Goal: Task Accomplishment & Management: Manage account settings

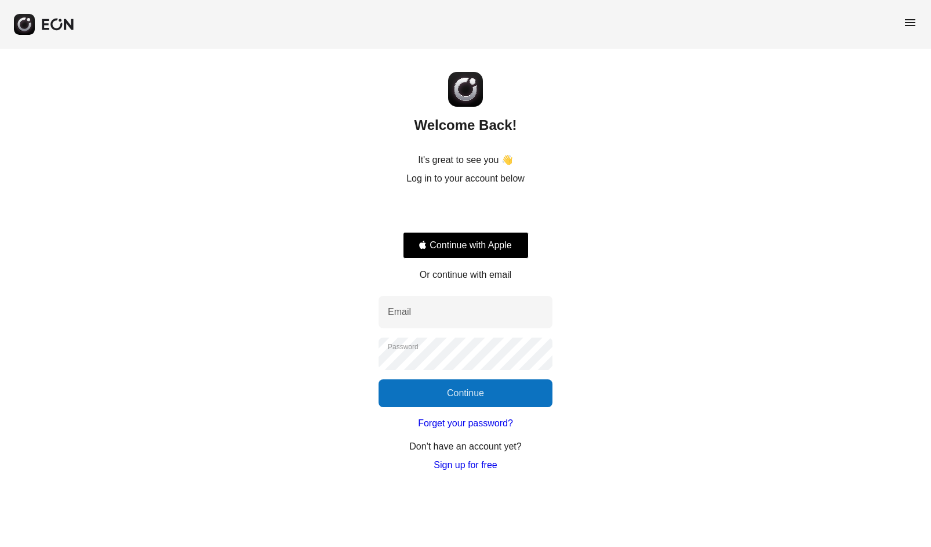
type input "**********"
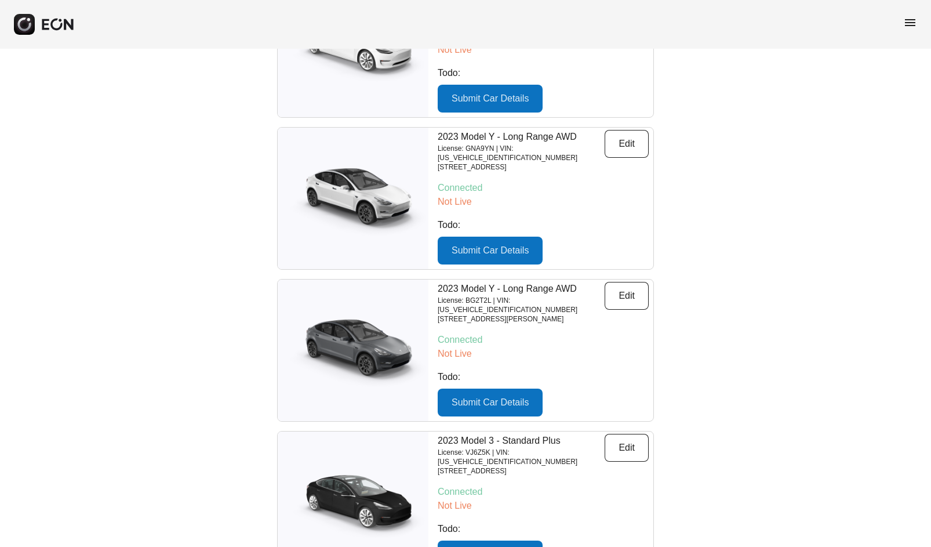
scroll to position [1122, 0]
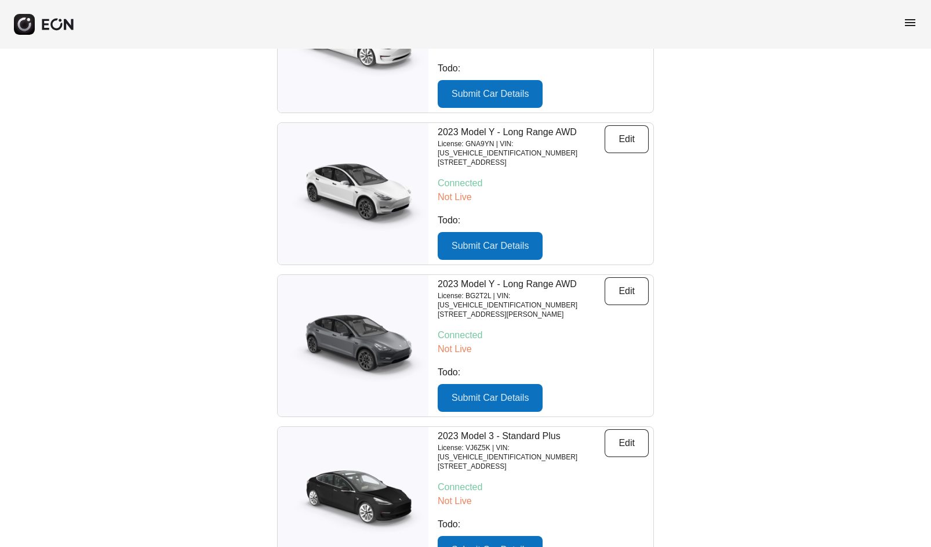
drag, startPoint x: 826, startPoint y: 354, endPoint x: 821, endPoint y: 347, distance: 8.7
click at [826, 354] on div "Search Cars Add Cars Major update - keyless rentals are coming Connect your car…" at bounding box center [465, 545] width 931 height 3236
drag, startPoint x: 584, startPoint y: 222, endPoint x: 563, endPoint y: 224, distance: 20.9
click at [563, 291] on p "License: BG2T2L | VIN: [US_VEHICLE_IDENTIFICATION_NUMBER]" at bounding box center [521, 300] width 167 height 19
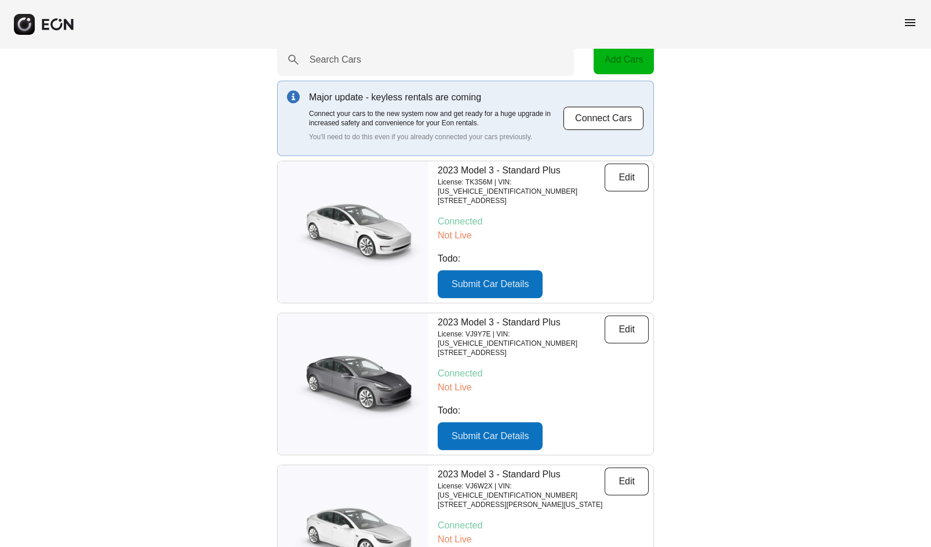
scroll to position [0, 0]
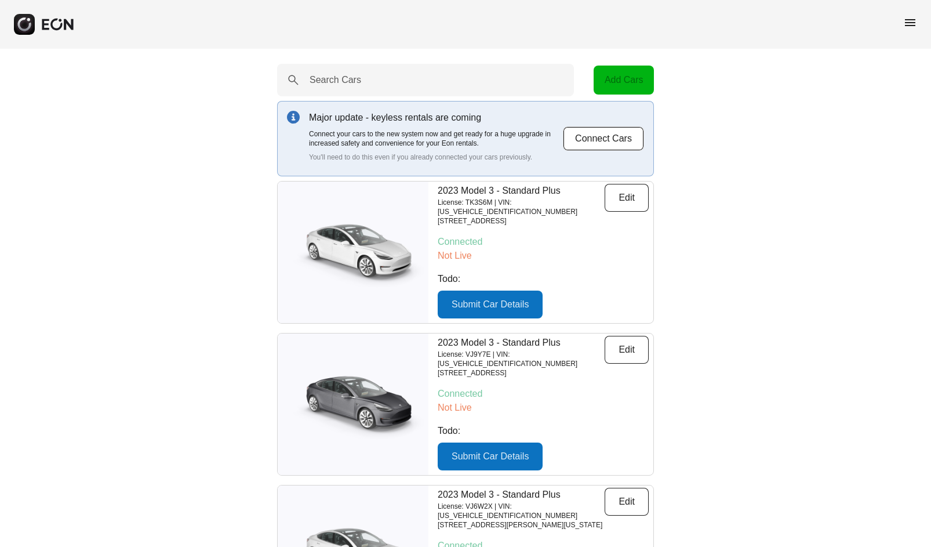
click at [908, 14] on div "menu" at bounding box center [465, 24] width 931 height 49
click at [908, 20] on span "menu" at bounding box center [910, 23] width 14 height 14
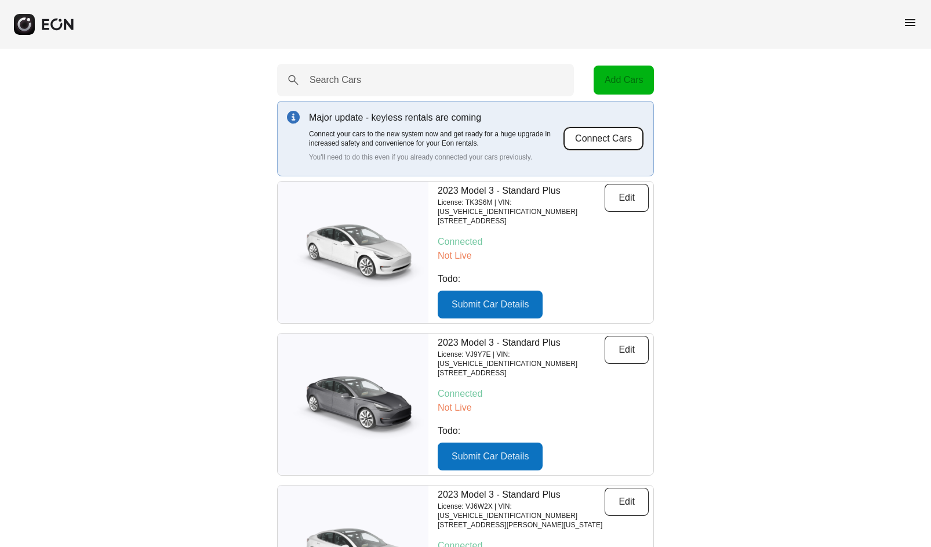
click at [592, 141] on button "Connect Cars" at bounding box center [603, 138] width 81 height 24
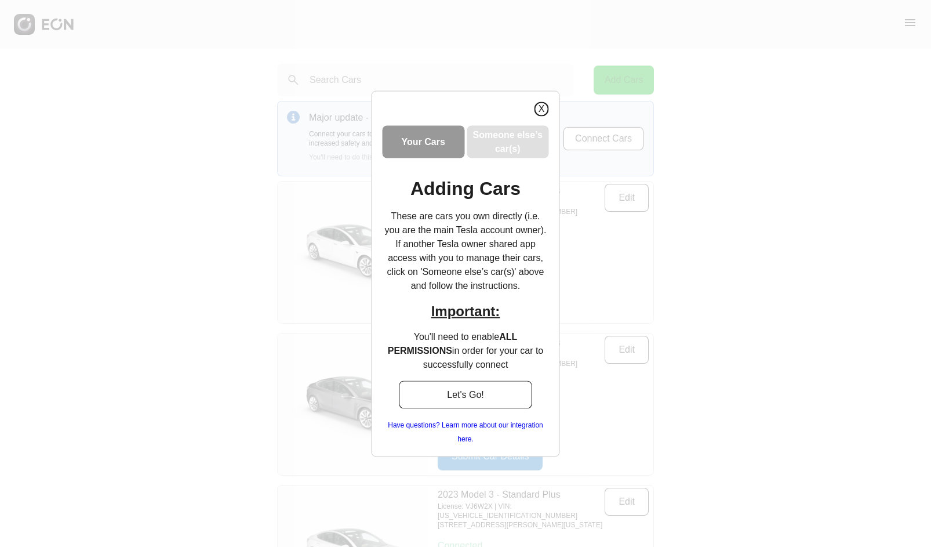
click at [538, 110] on button "X" at bounding box center [542, 108] width 14 height 14
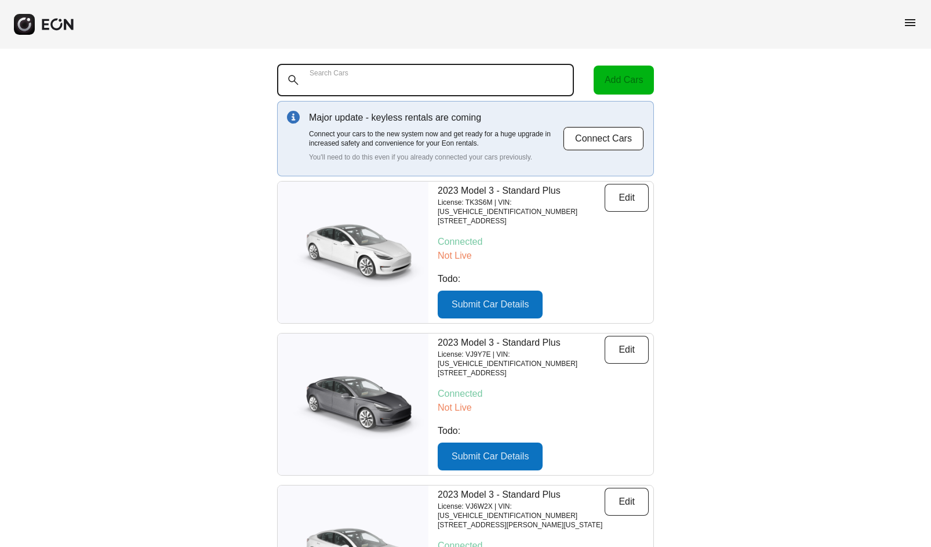
click at [408, 70] on Cars "Search Cars" at bounding box center [425, 80] width 297 height 32
paste Cars "*******"
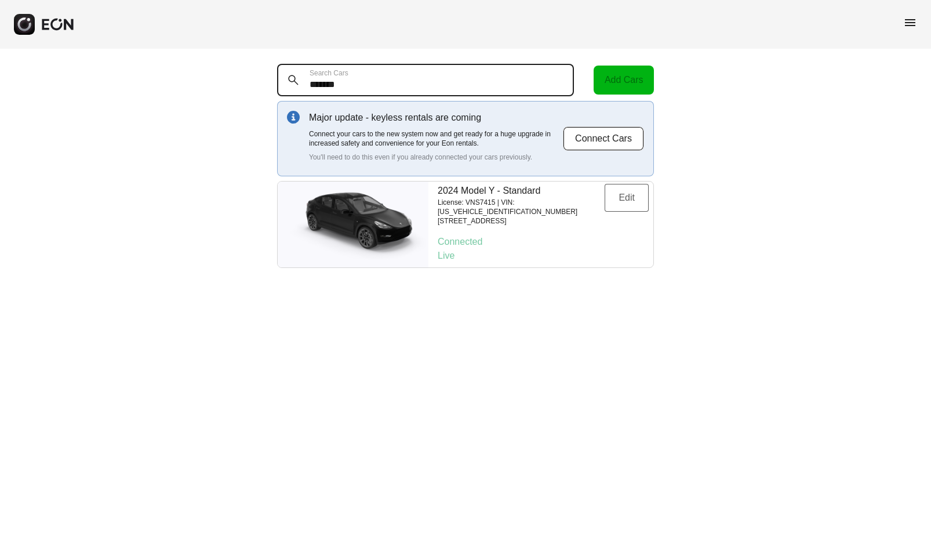
type Cars "*******"
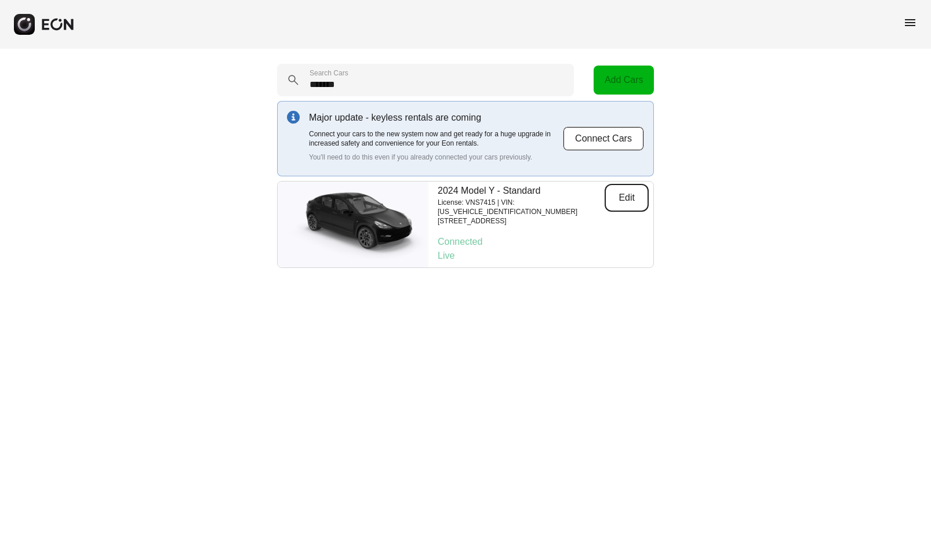
click at [623, 202] on button "Edit" at bounding box center [627, 198] width 44 height 28
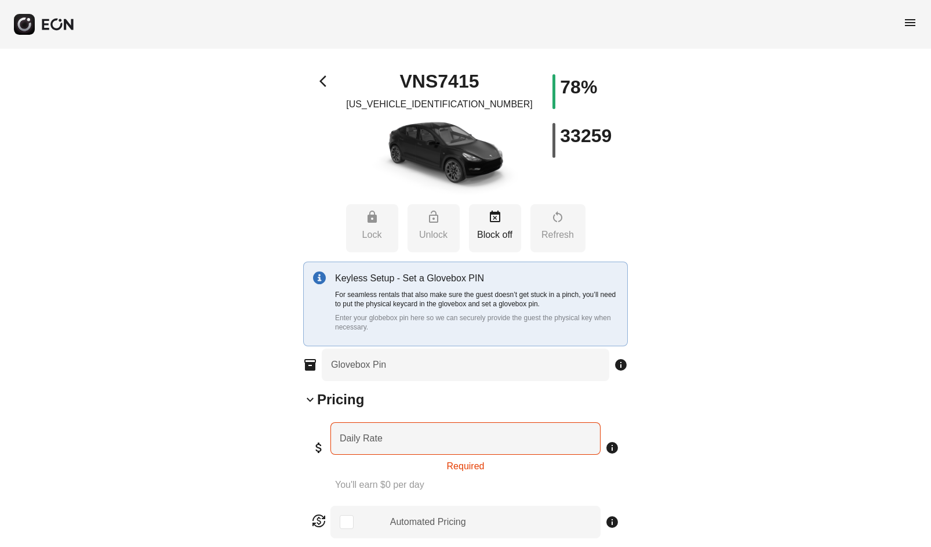
type input "**********"
type Seats "*"
type Rate "***"
type Book "*"
type Plate "*******"
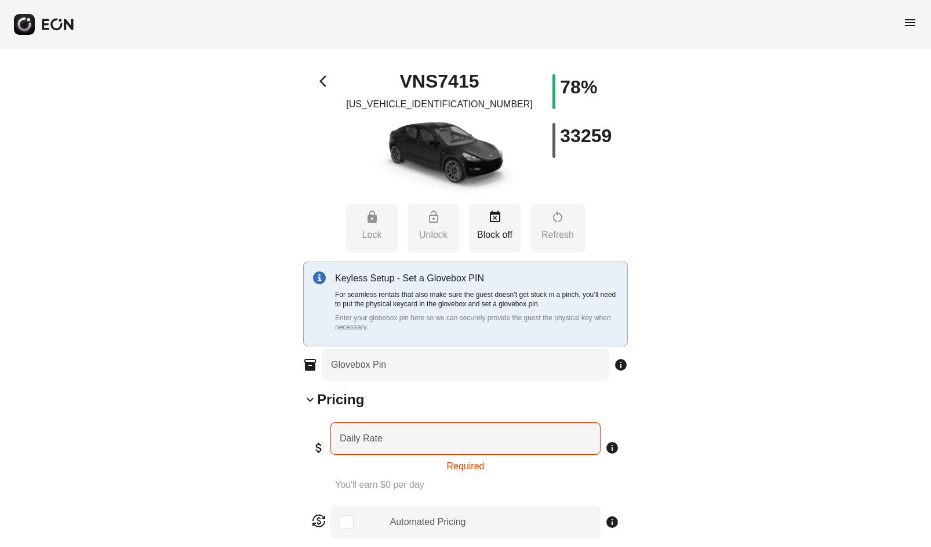
type Drive "****"
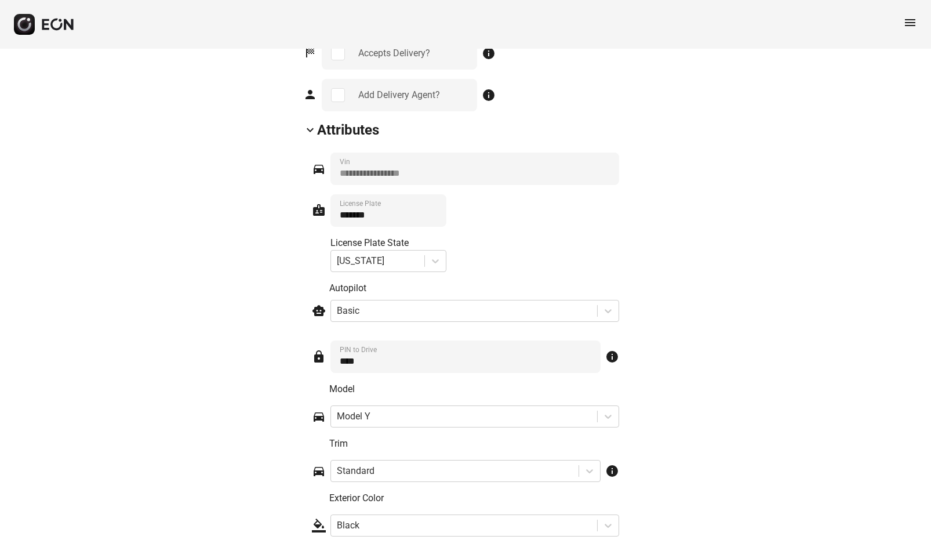
scroll to position [1565, 0]
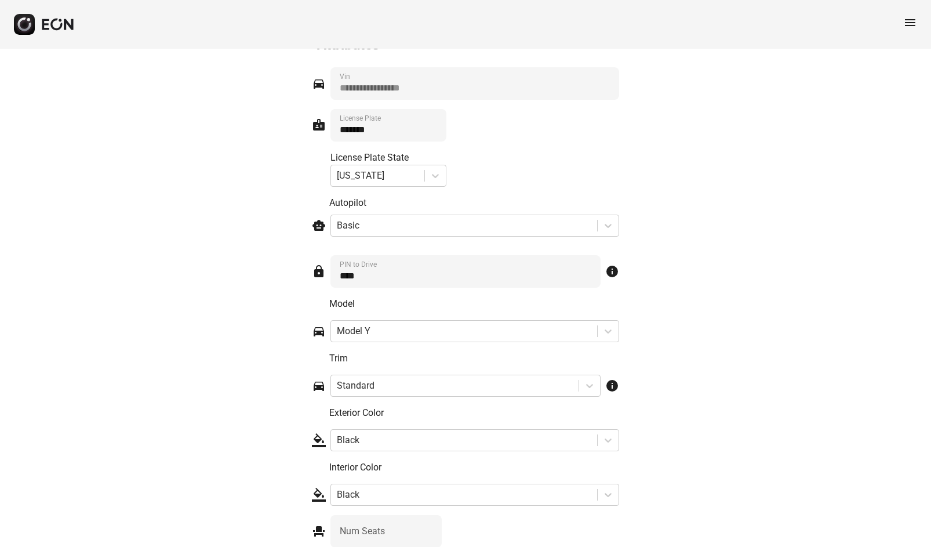
drag, startPoint x: 773, startPoint y: 260, endPoint x: 762, endPoint y: 268, distance: 14.0
click at [906, 18] on span "menu" at bounding box center [910, 23] width 14 height 14
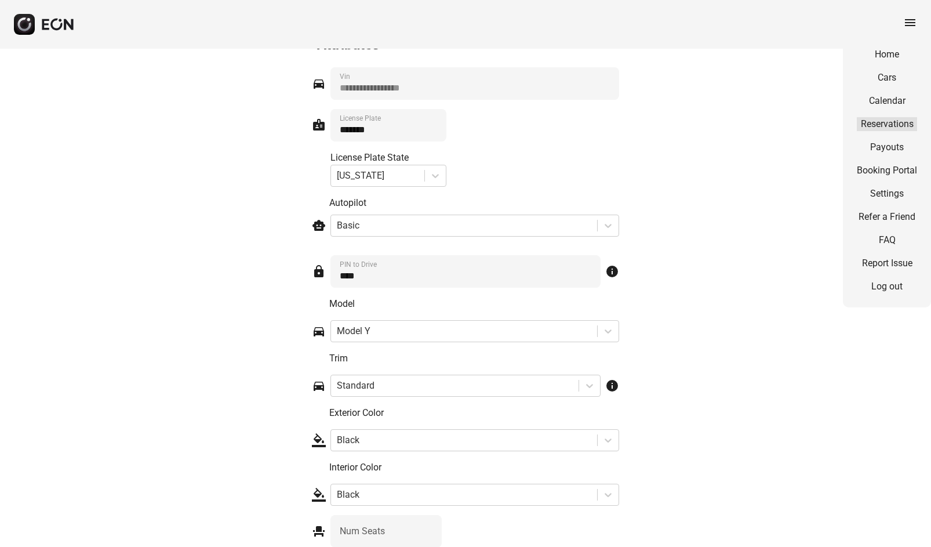
click at [895, 128] on link "Reservations" at bounding box center [887, 124] width 60 height 14
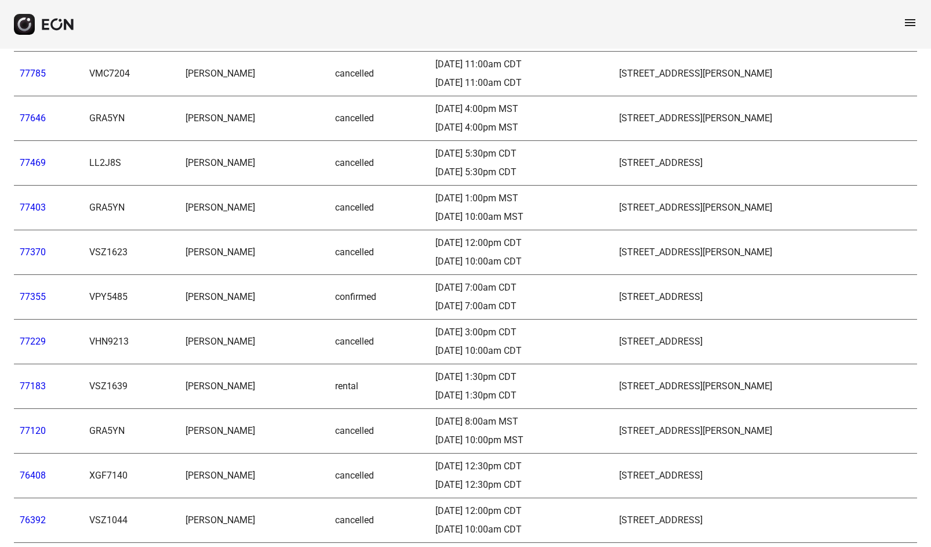
scroll to position [174, 0]
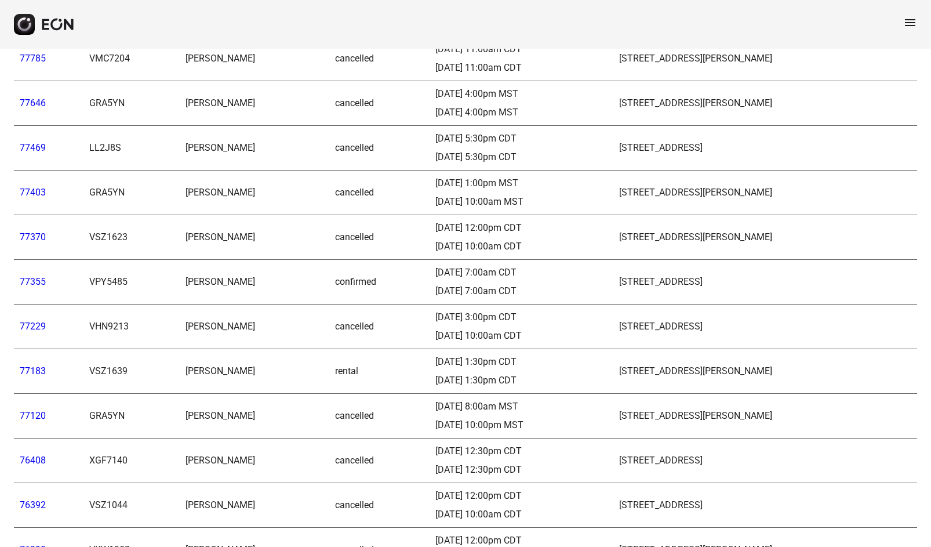
click at [808, 26] on div "menu" at bounding box center [465, 24] width 931 height 49
click at [907, 21] on span "menu" at bounding box center [910, 23] width 14 height 14
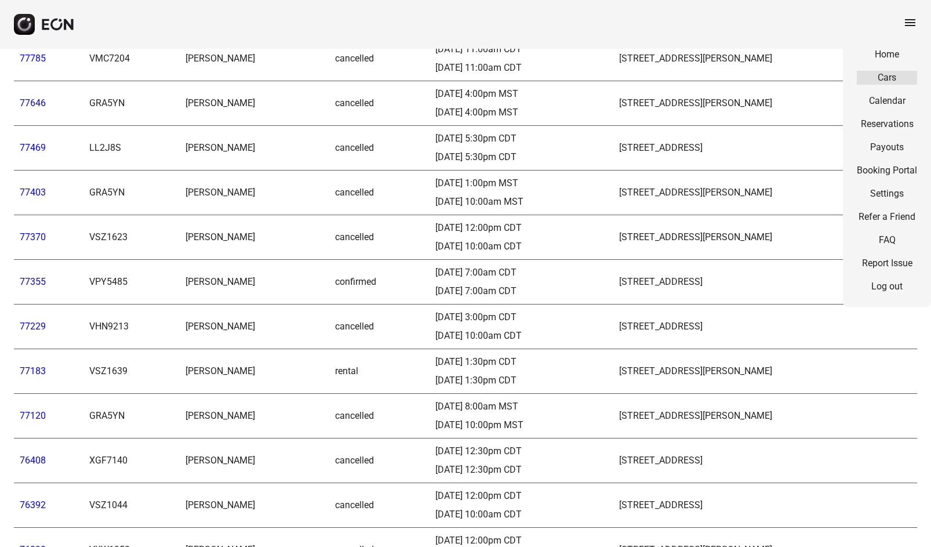
click at [891, 78] on link "Cars" at bounding box center [887, 78] width 60 height 14
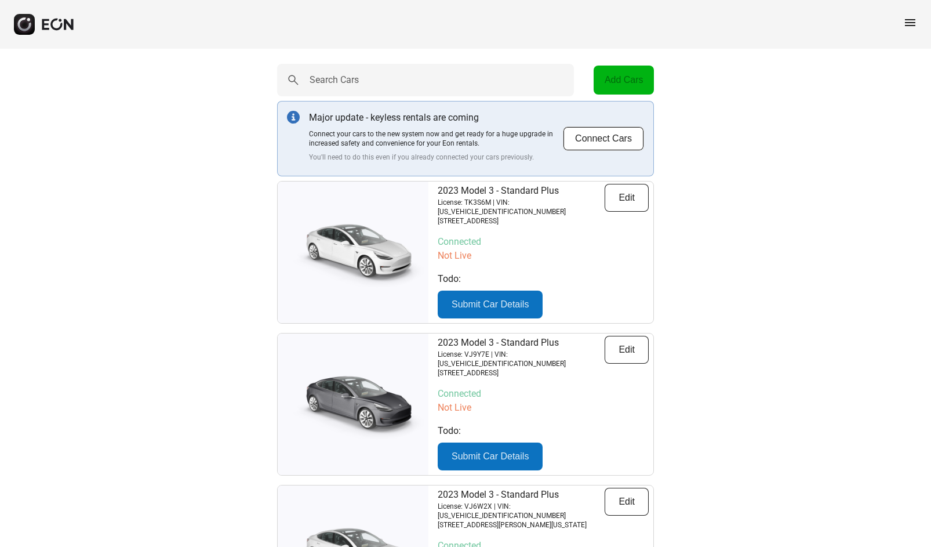
click at [908, 26] on span "menu" at bounding box center [910, 23] width 14 height 14
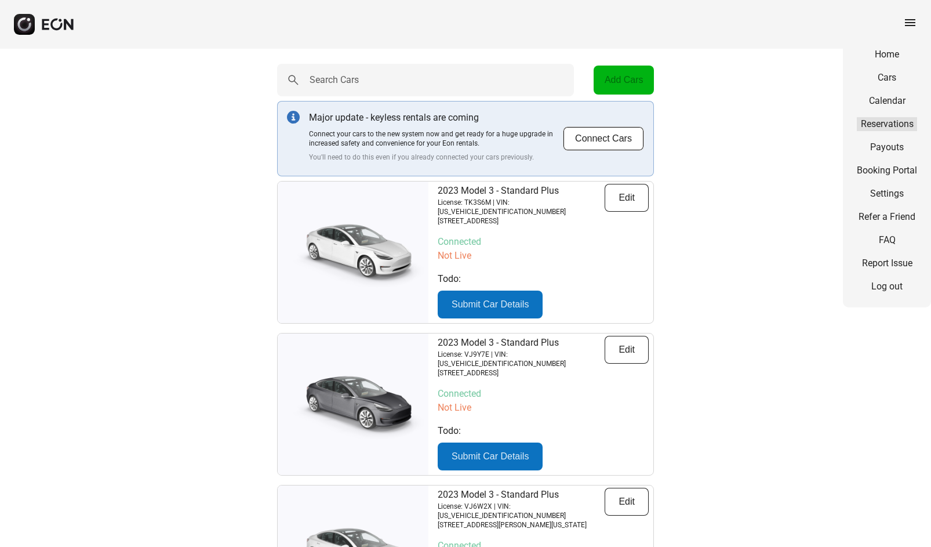
click at [886, 124] on link "Reservations" at bounding box center [887, 124] width 60 height 14
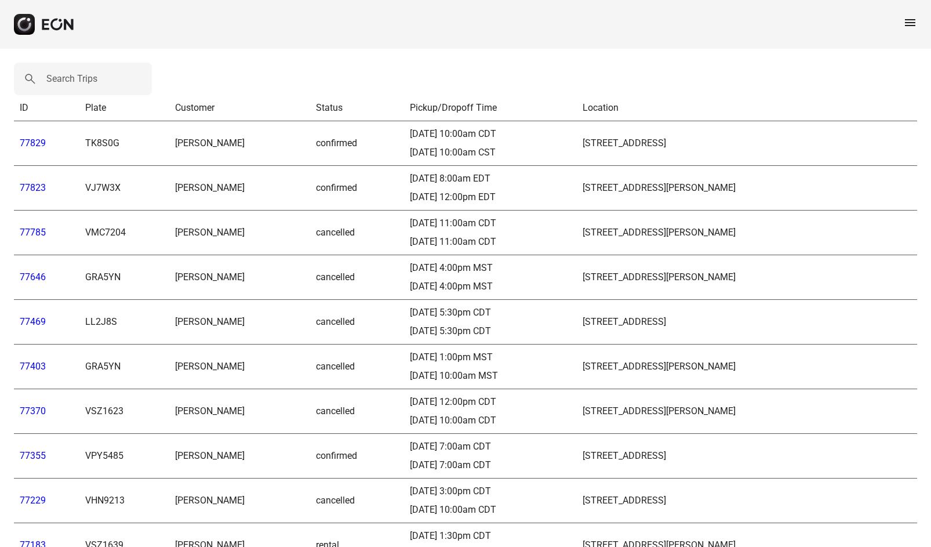
click at [908, 26] on span "menu" at bounding box center [910, 23] width 14 height 14
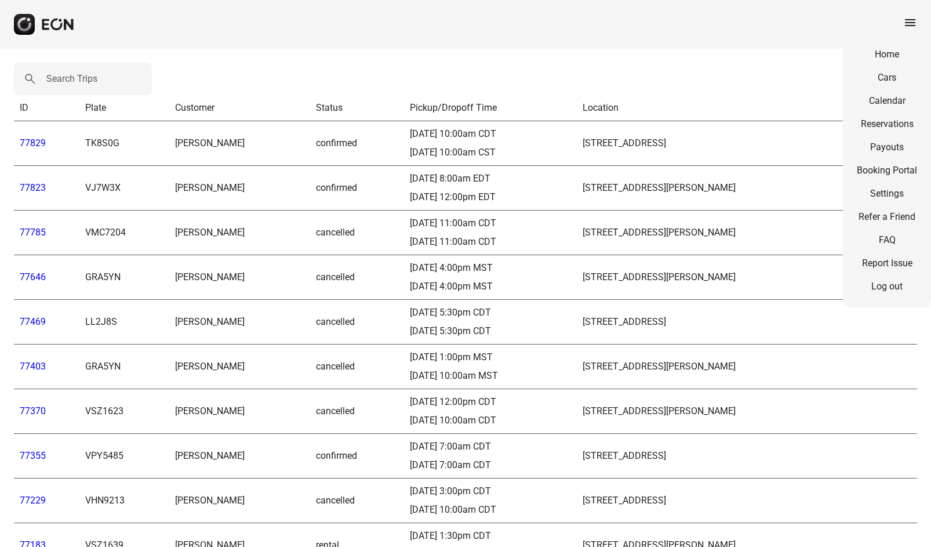
drag, startPoint x: 801, startPoint y: 23, endPoint x: 801, endPoint y: 32, distance: 9.3
click at [801, 23] on div "menu Home Cars Calendar Reservations Payouts Booking Portal Settings Refer a Fr…" at bounding box center [465, 24] width 931 height 49
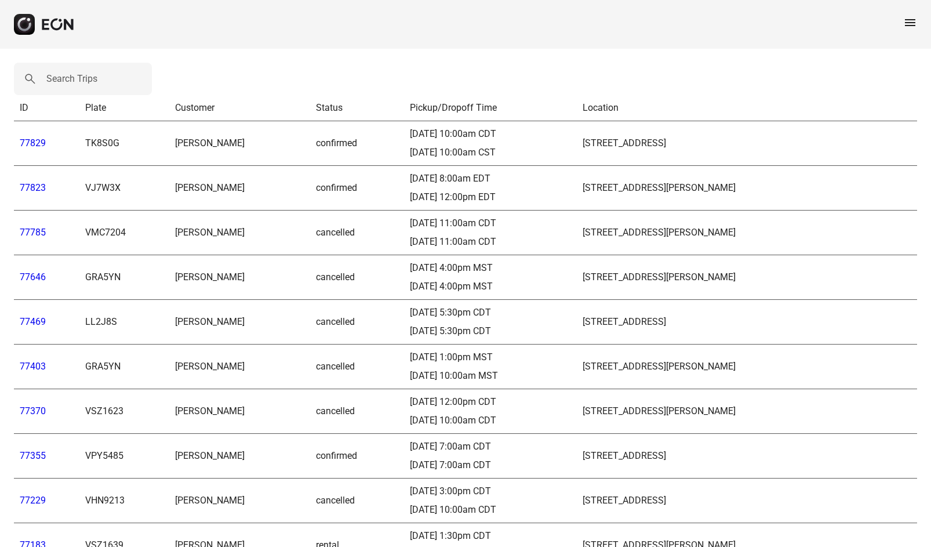
click at [907, 19] on span "menu" at bounding box center [910, 23] width 14 height 14
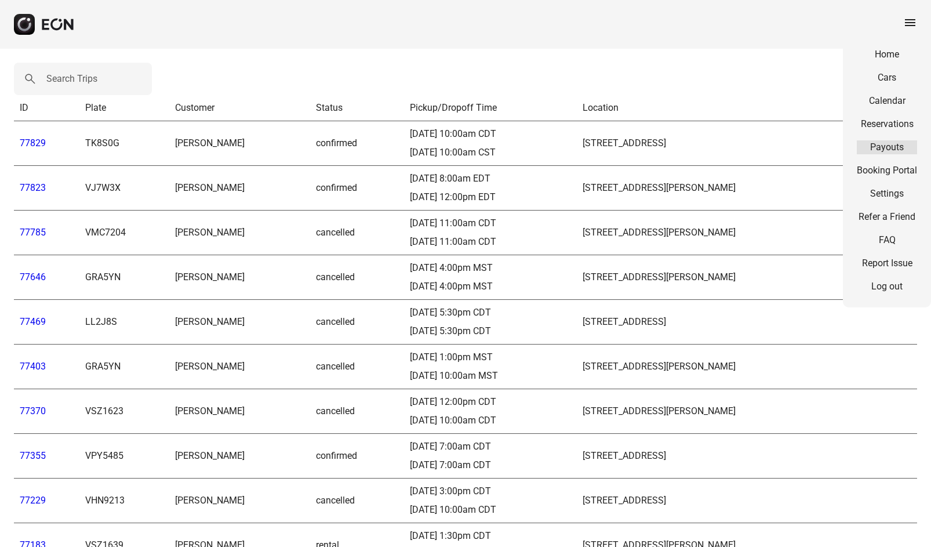
click at [885, 150] on link "Payouts" at bounding box center [887, 147] width 60 height 14
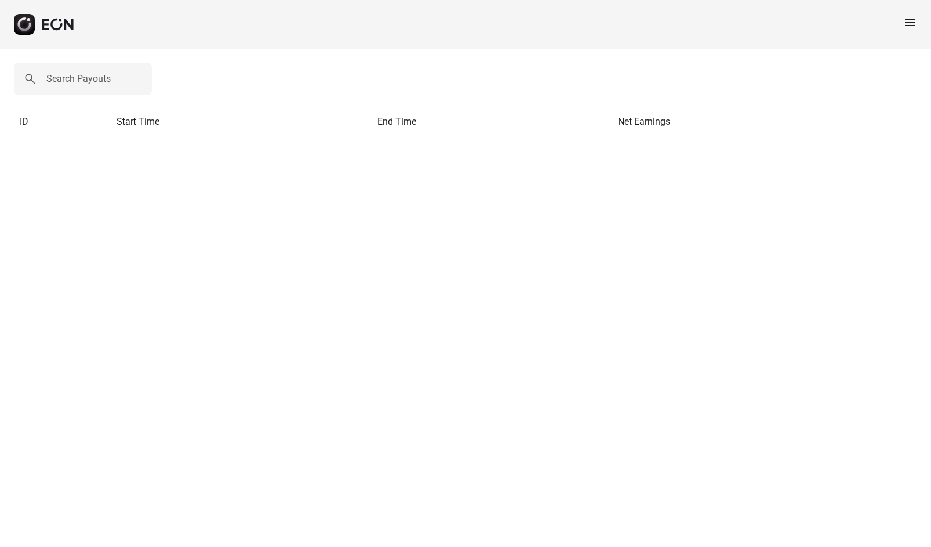
click at [908, 16] on span "menu" at bounding box center [910, 23] width 14 height 14
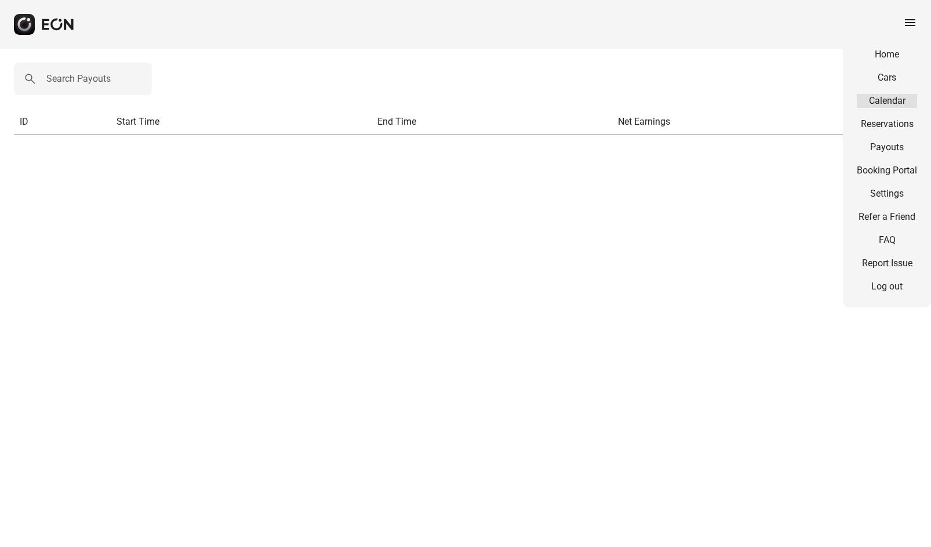
click at [888, 101] on link "Calendar" at bounding box center [887, 101] width 60 height 14
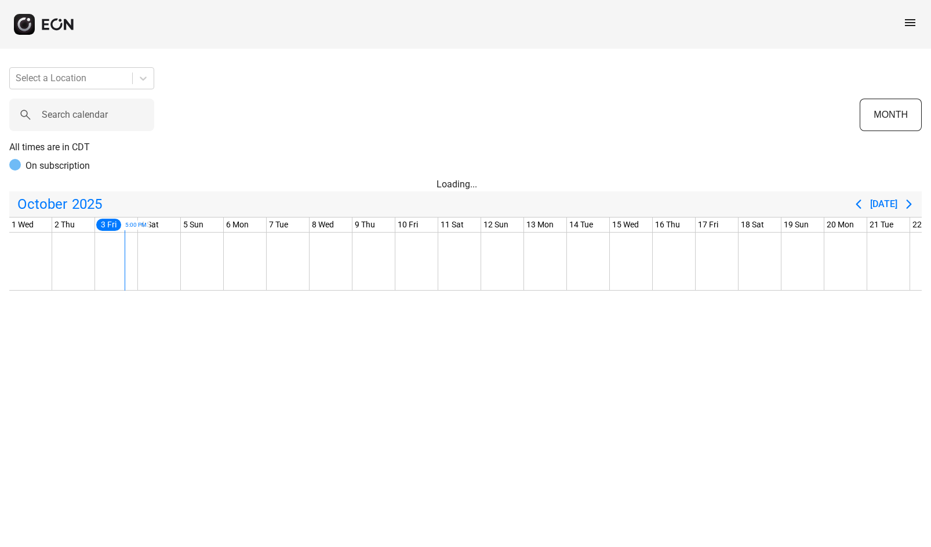
scroll to position [0, 86]
click at [146, 78] on icon at bounding box center [143, 78] width 12 height 12
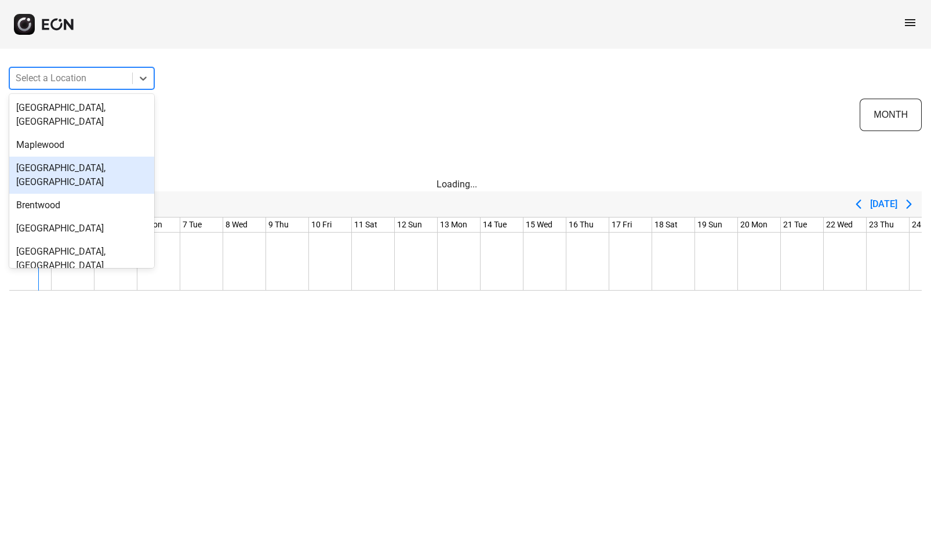
click at [79, 157] on div "[GEOGRAPHIC_DATA], [GEOGRAPHIC_DATA]" at bounding box center [81, 175] width 145 height 37
